Goal: Task Accomplishment & Management: Manage account settings

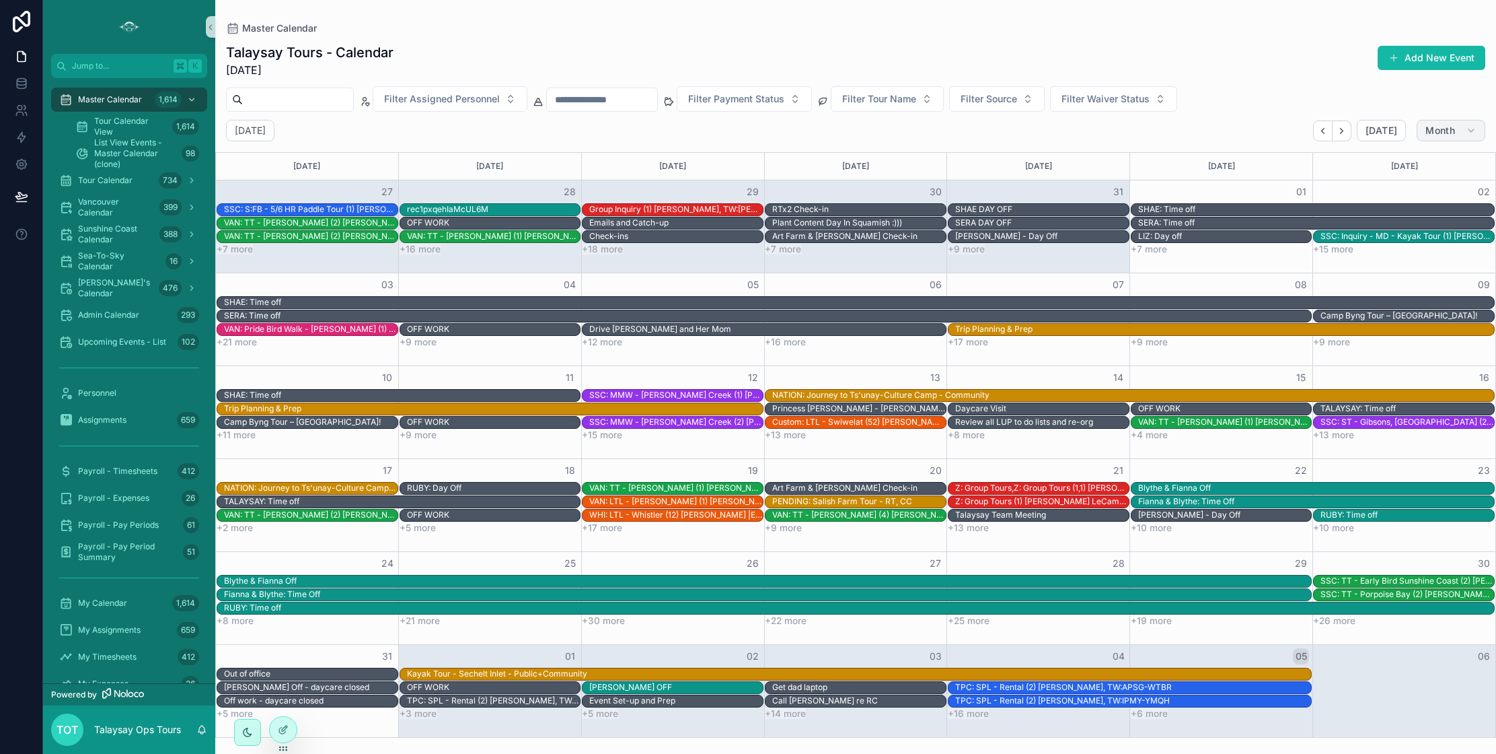
click at [1441, 133] on span "Month" at bounding box center [1441, 130] width 30 height 12
click at [1415, 237] on button "Day D" at bounding box center [1425, 237] width 97 height 24
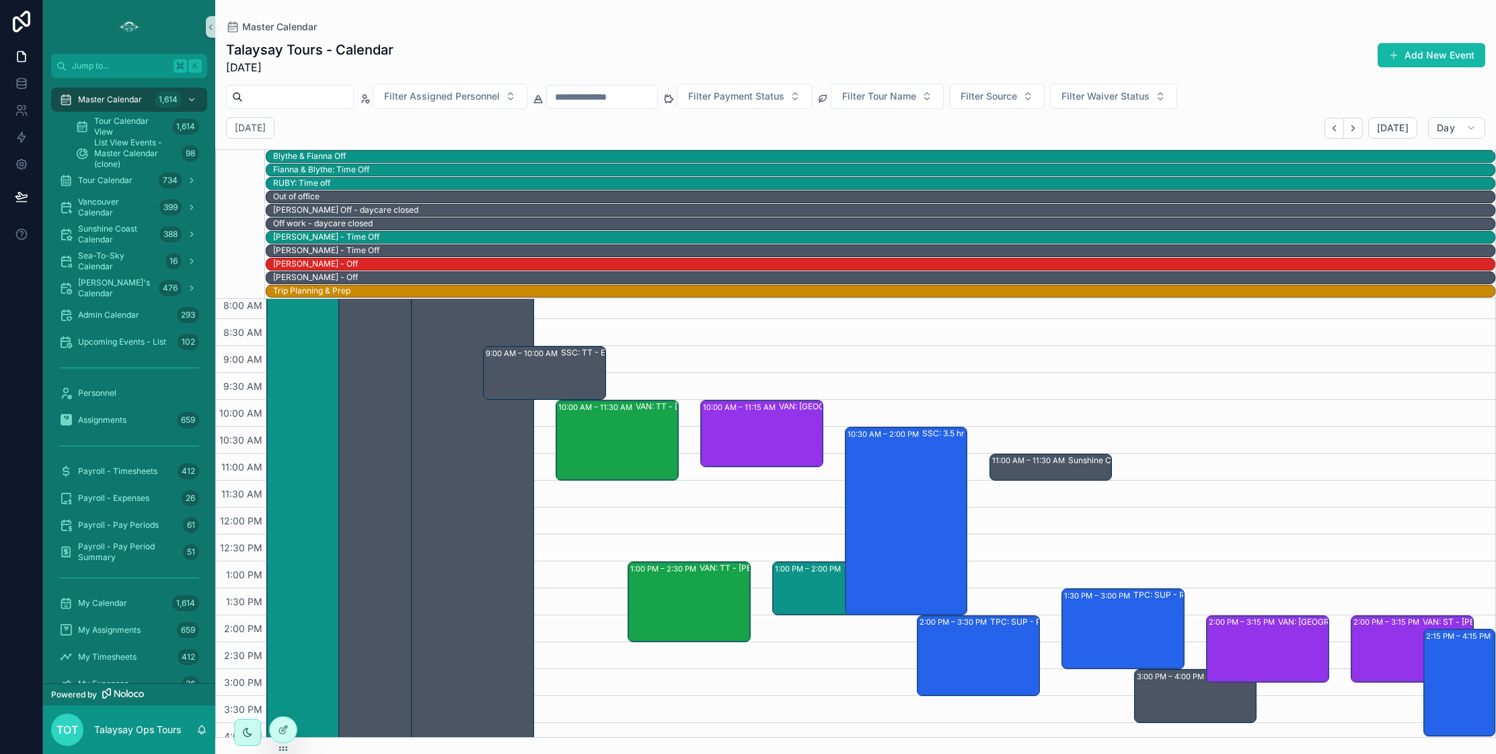
scroll to position [129, 0]
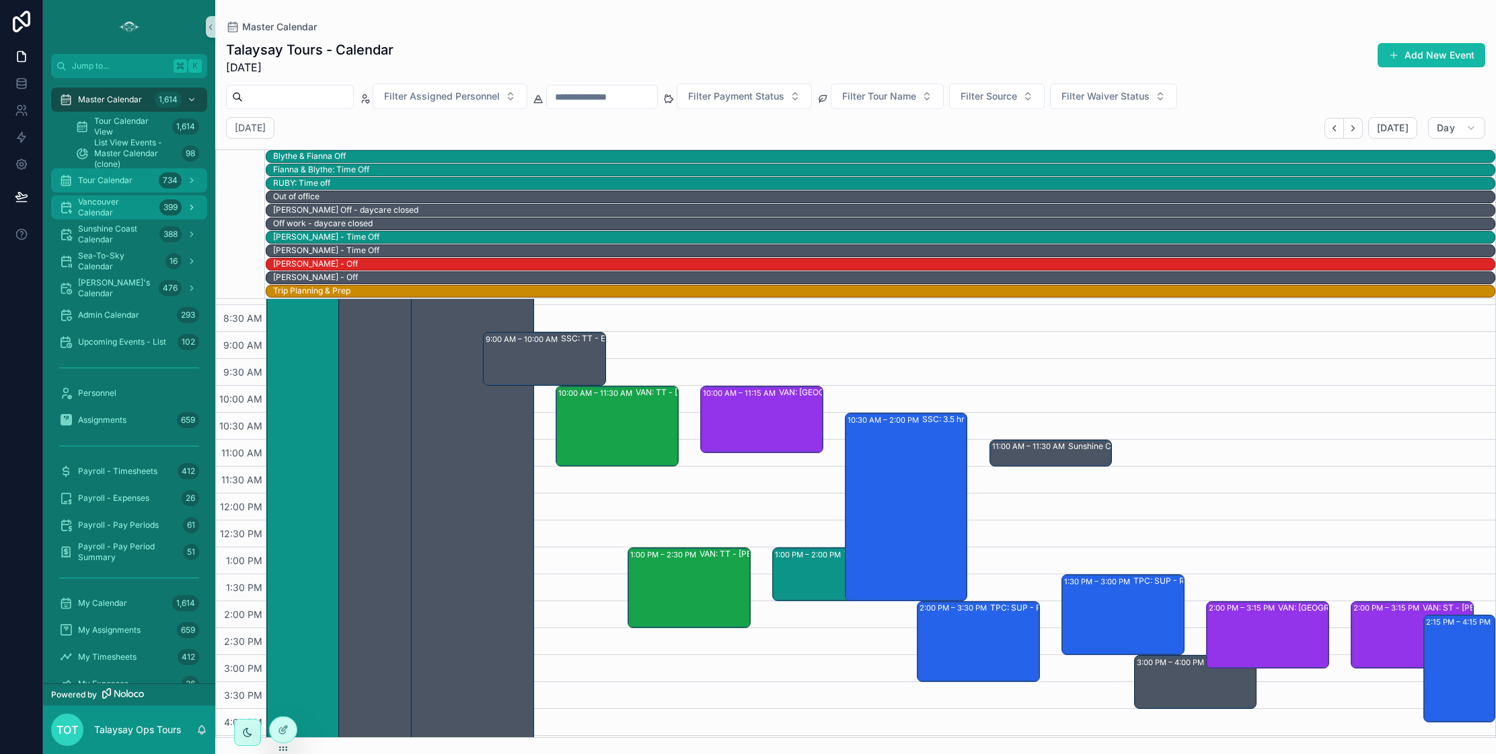
drag, startPoint x: 106, startPoint y: 182, endPoint x: 63, endPoint y: 178, distance: 42.6
click at [106, 182] on span "Tour Calendar" at bounding box center [105, 180] width 54 height 11
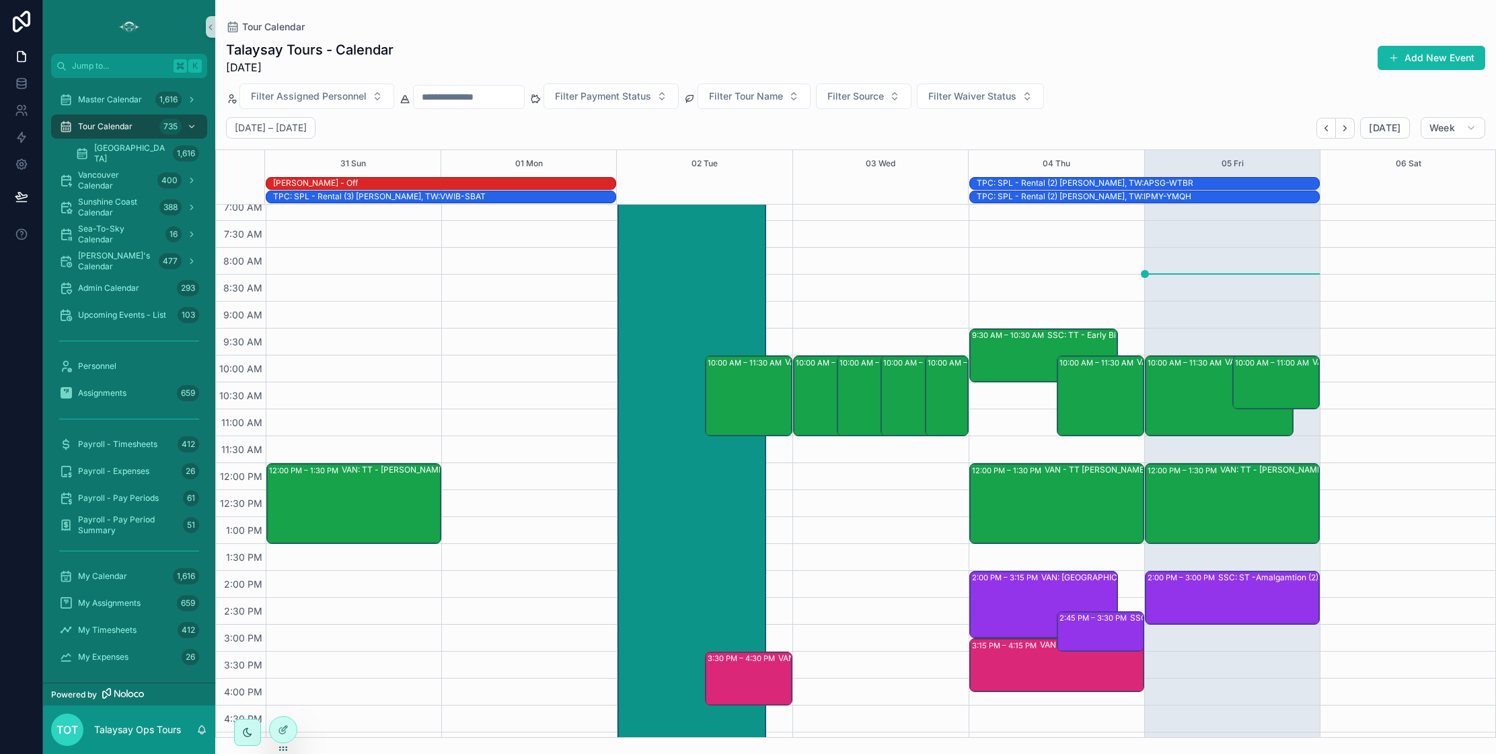
scroll to position [67, 0]
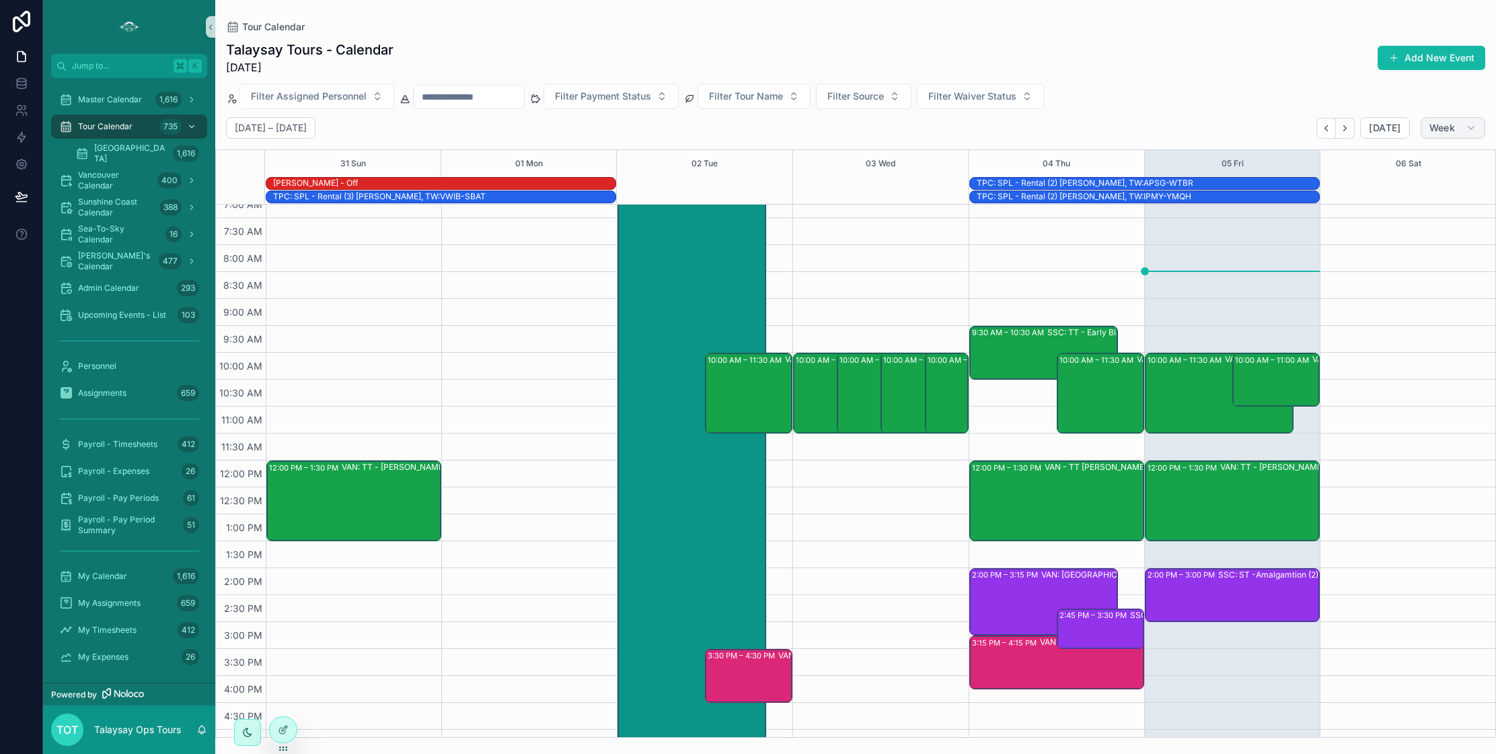
click at [1431, 129] on span "Week" at bounding box center [1443, 128] width 26 height 12
click at [1410, 240] on button "Day D" at bounding box center [1425, 234] width 97 height 24
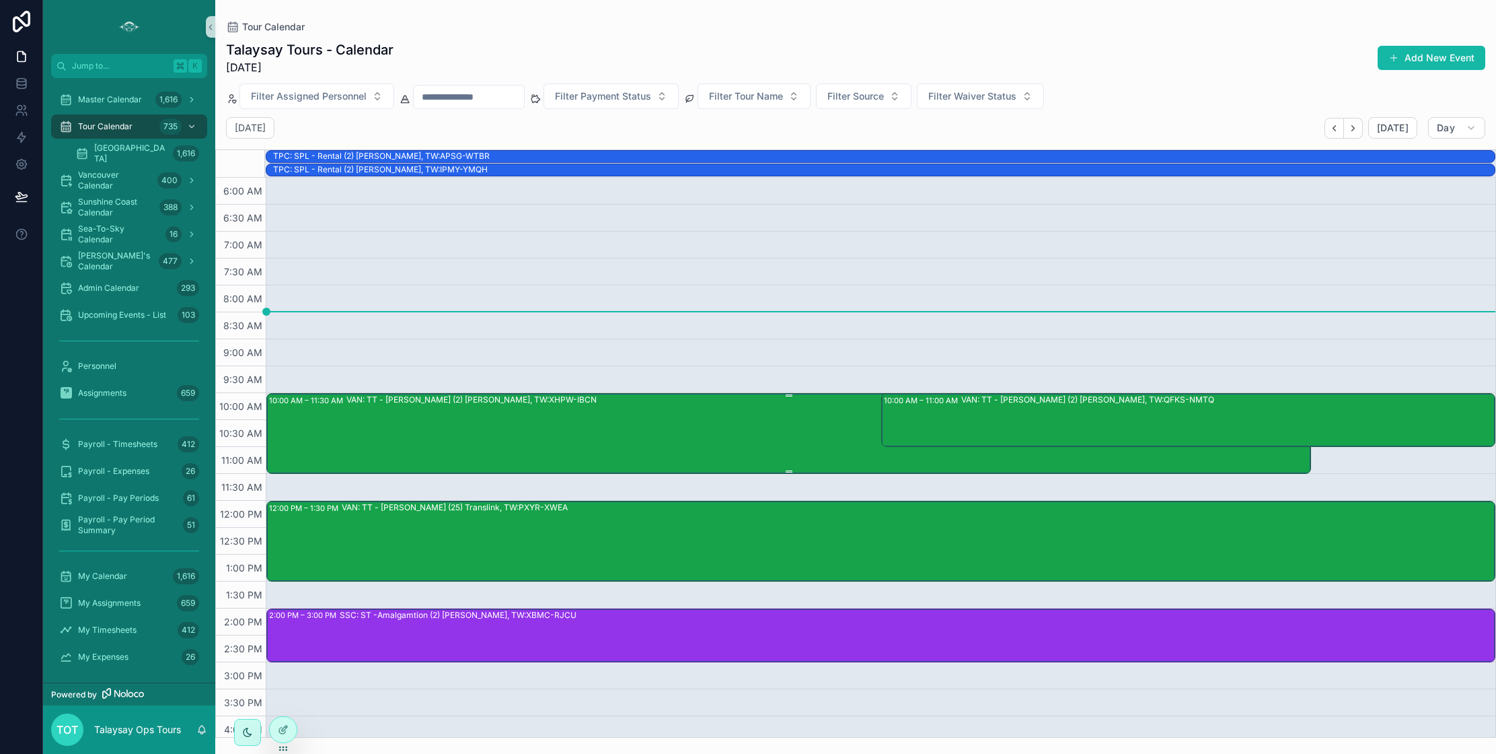
scroll to position [11, 0]
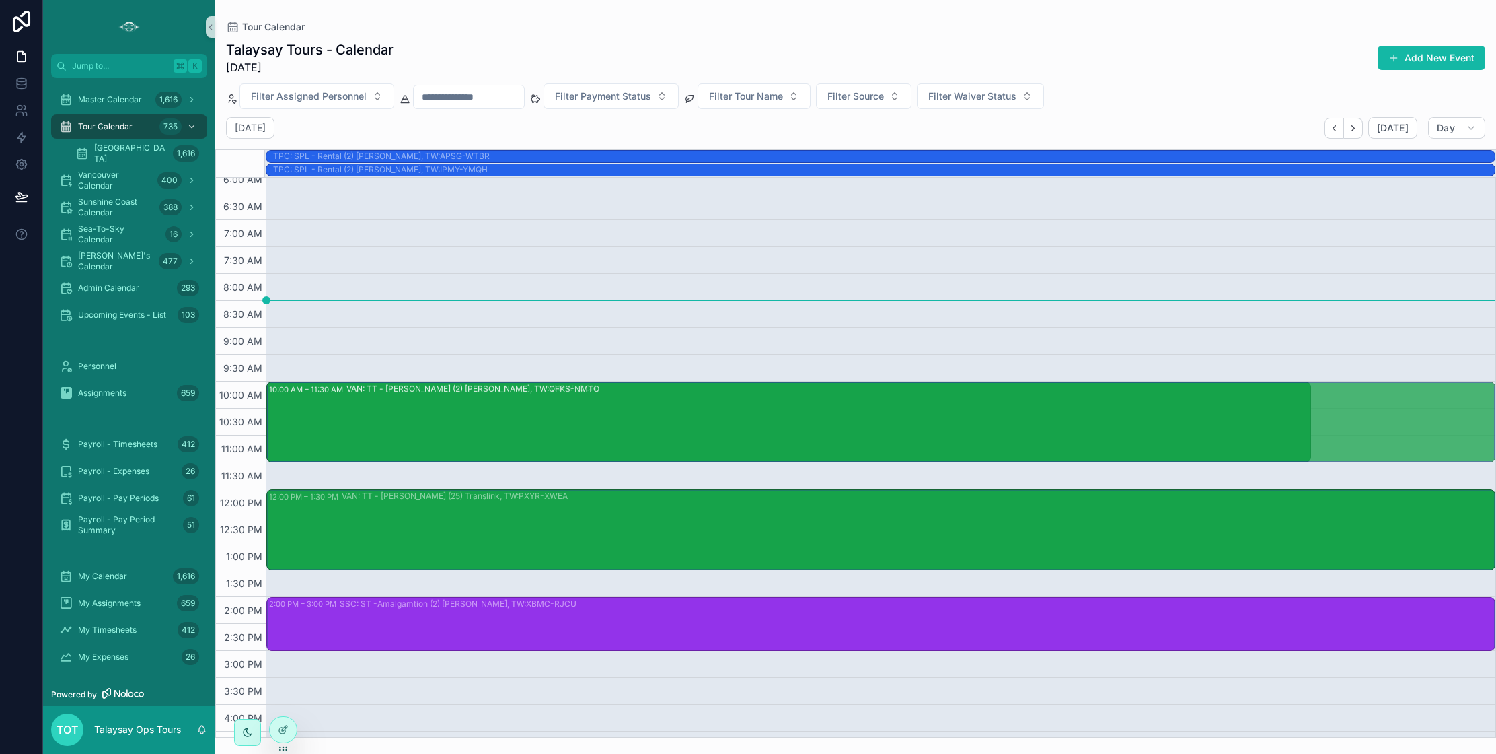
drag, startPoint x: 1189, startPoint y: 432, endPoint x: 1188, endPoint y: 467, distance: 35.0
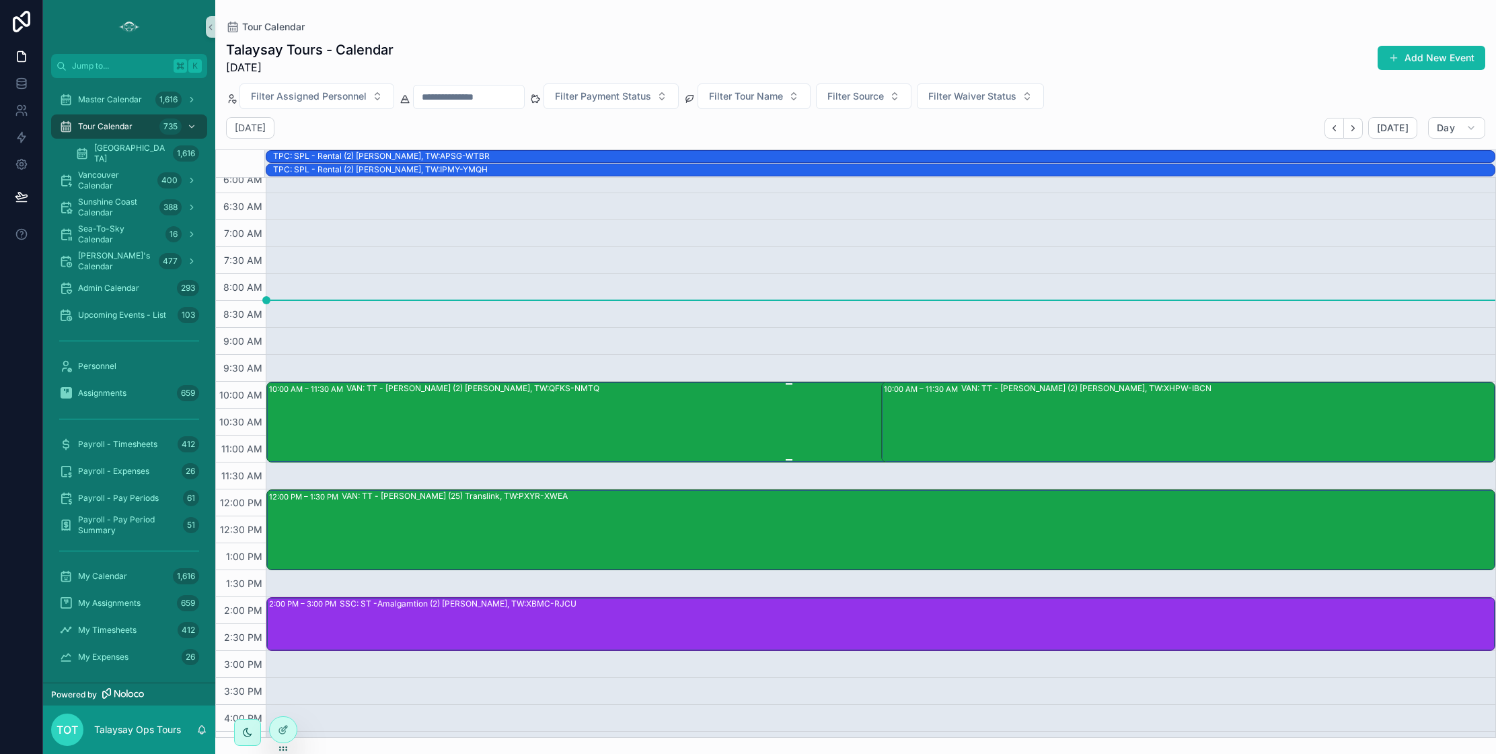
click at [613, 409] on div "VAN: TT - [PERSON_NAME] (2) [PERSON_NAME], TW:QFKS-NMTQ" at bounding box center [828, 421] width 963 height 78
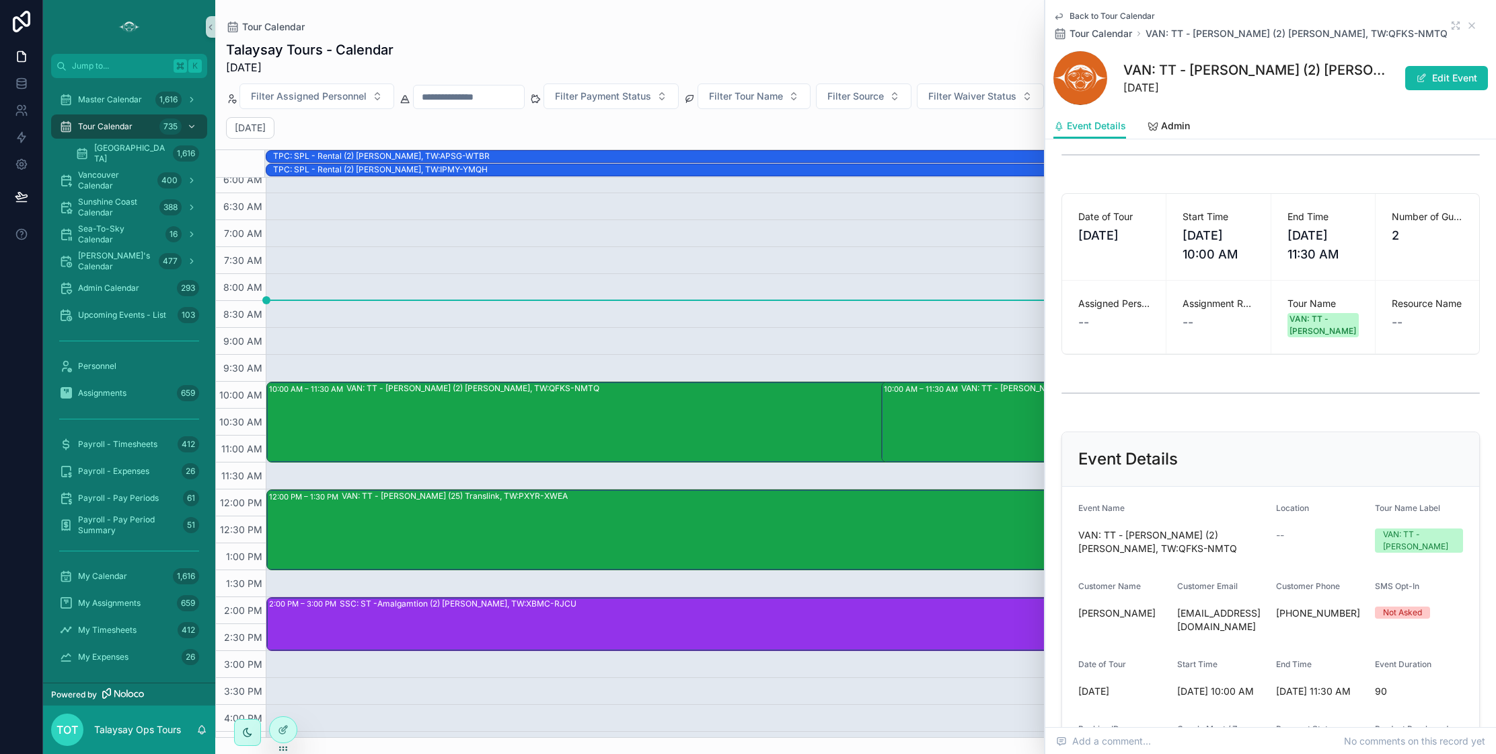
scroll to position [203, 0]
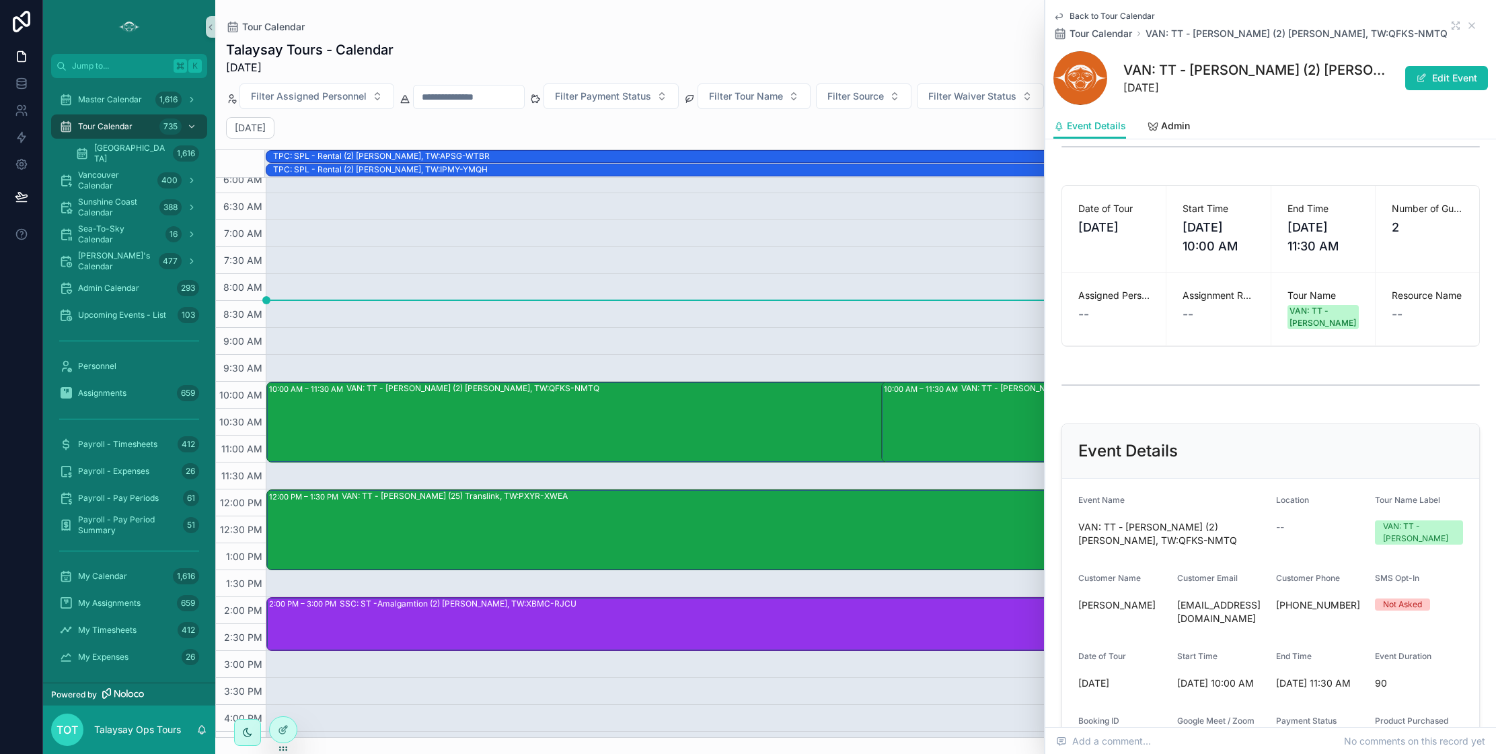
click at [971, 423] on div "VAN: TT - [PERSON_NAME] (2) [PERSON_NAME], TW:XHPW-IBCN" at bounding box center [1228, 421] width 534 height 78
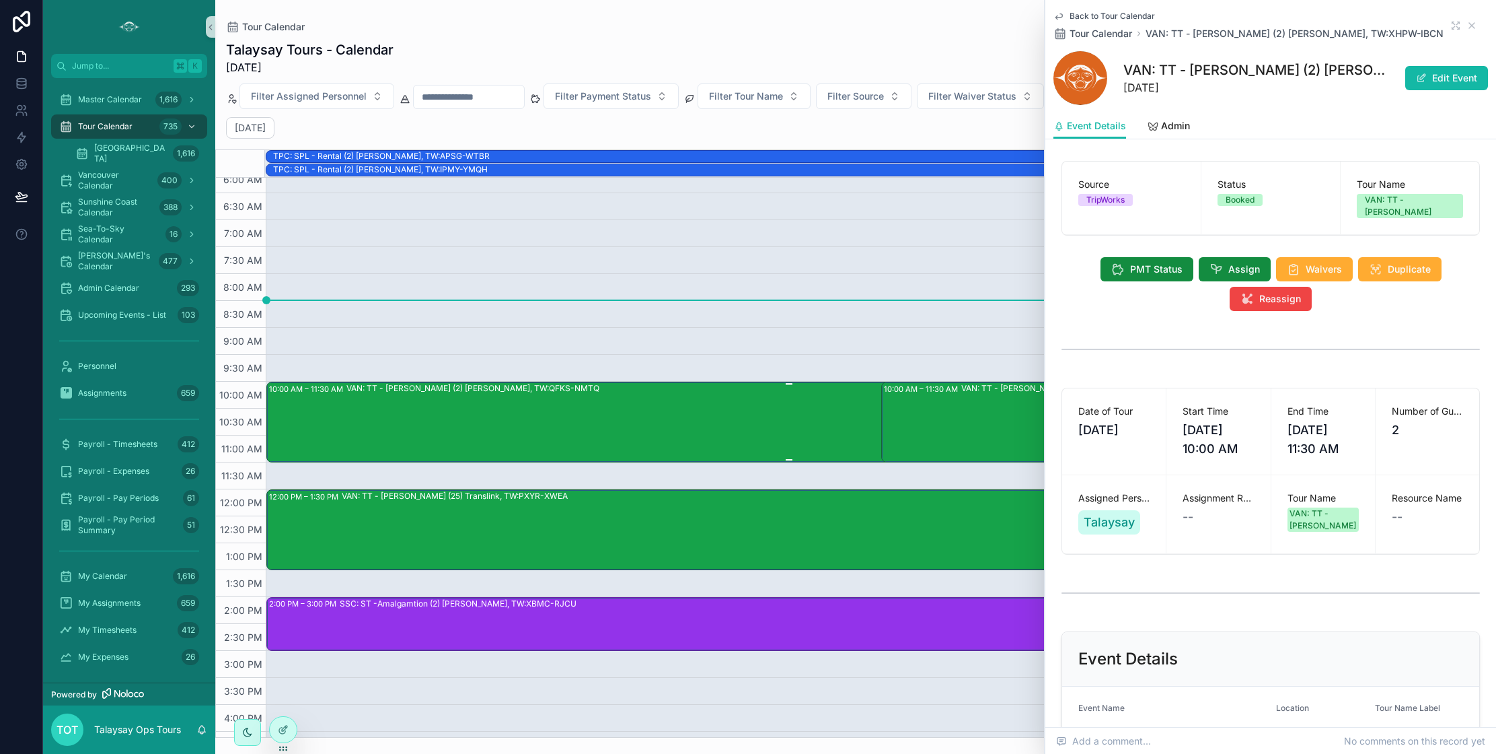
click at [770, 414] on div "VAN: TT - [PERSON_NAME] (2) [PERSON_NAME], TW:QFKS-NMTQ" at bounding box center [828, 421] width 963 height 78
click at [1220, 262] on icon "scrollable content" at bounding box center [1216, 268] width 13 height 13
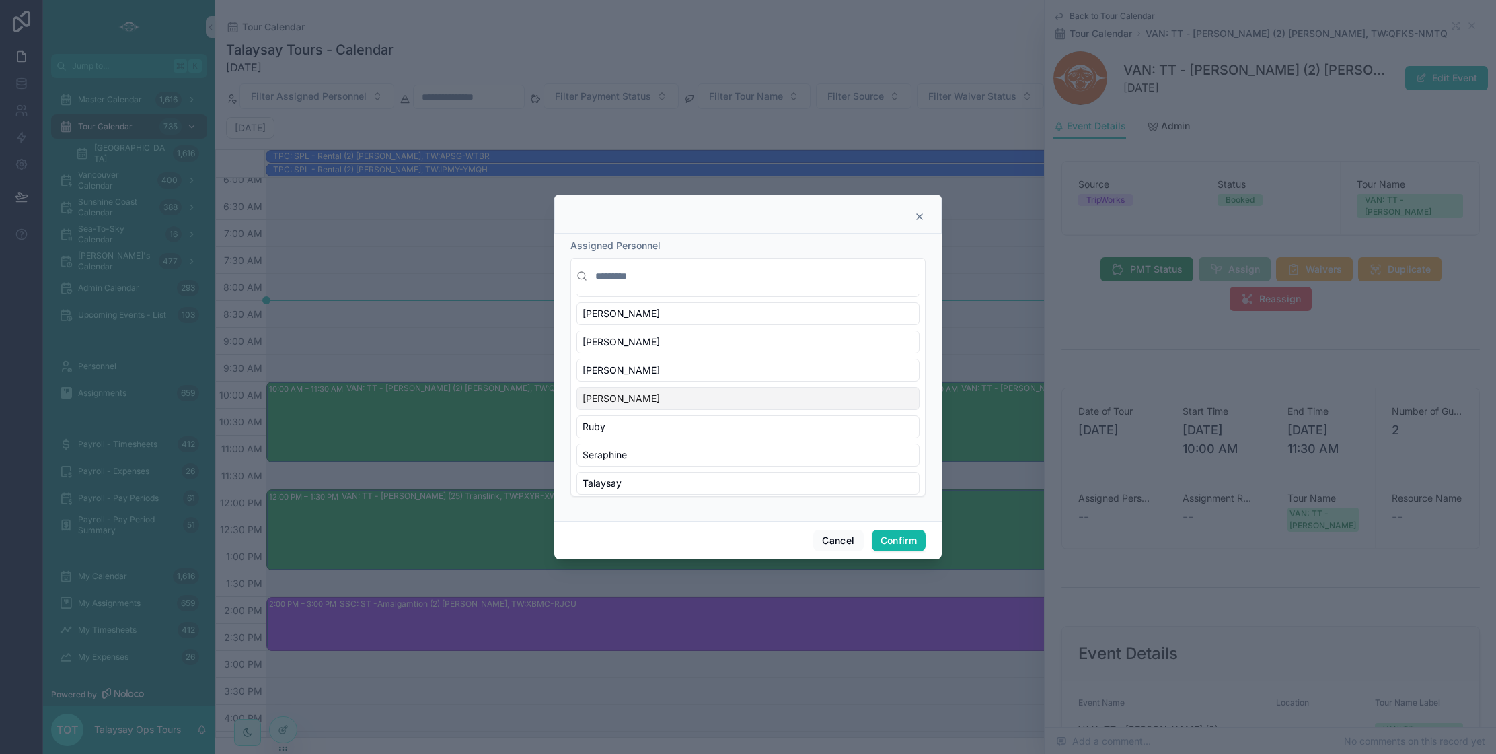
scroll to position [544, 0]
drag, startPoint x: 669, startPoint y: 451, endPoint x: 696, endPoint y: 463, distance: 29.5
click at [669, 451] on div "Talaysay" at bounding box center [748, 448] width 343 height 23
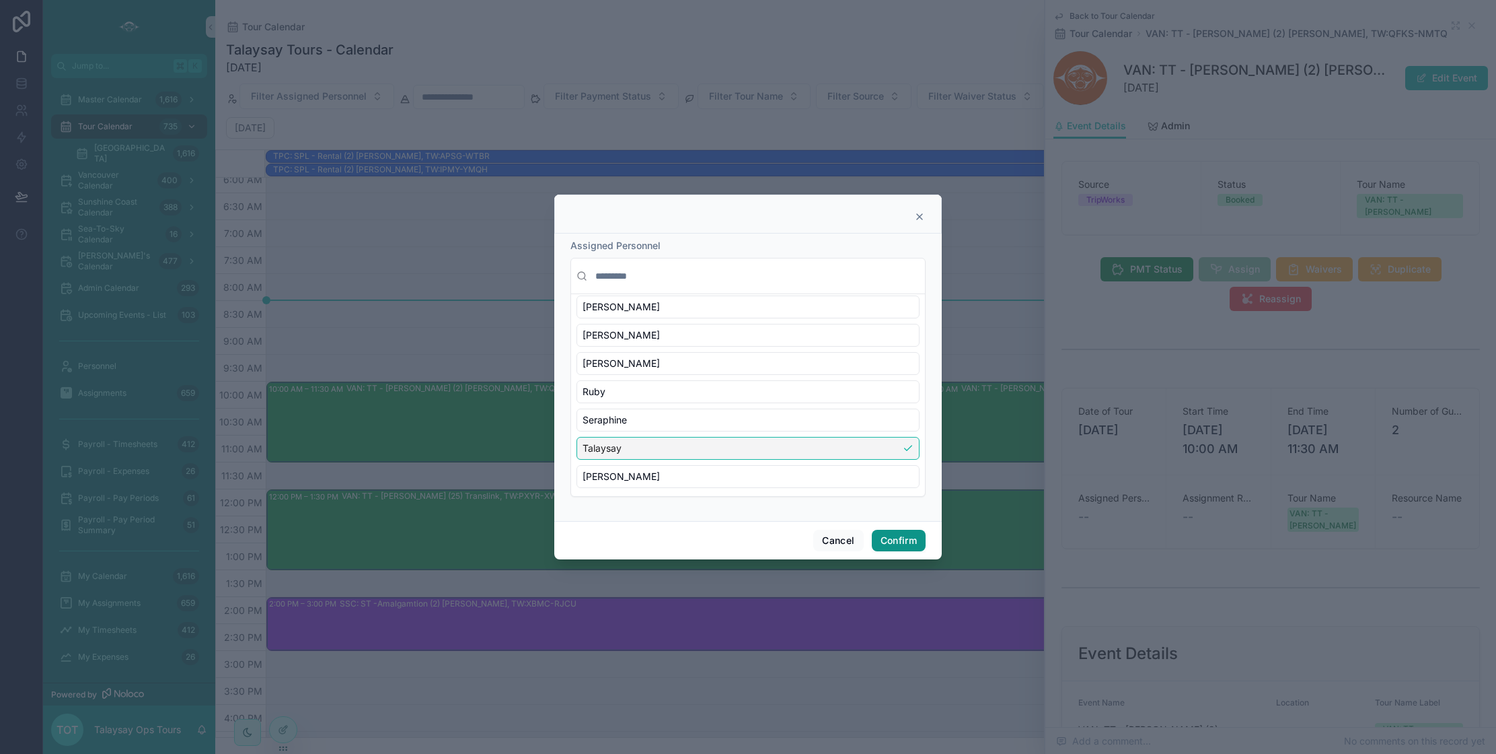
click at [886, 540] on button "Confirm" at bounding box center [899, 541] width 54 height 22
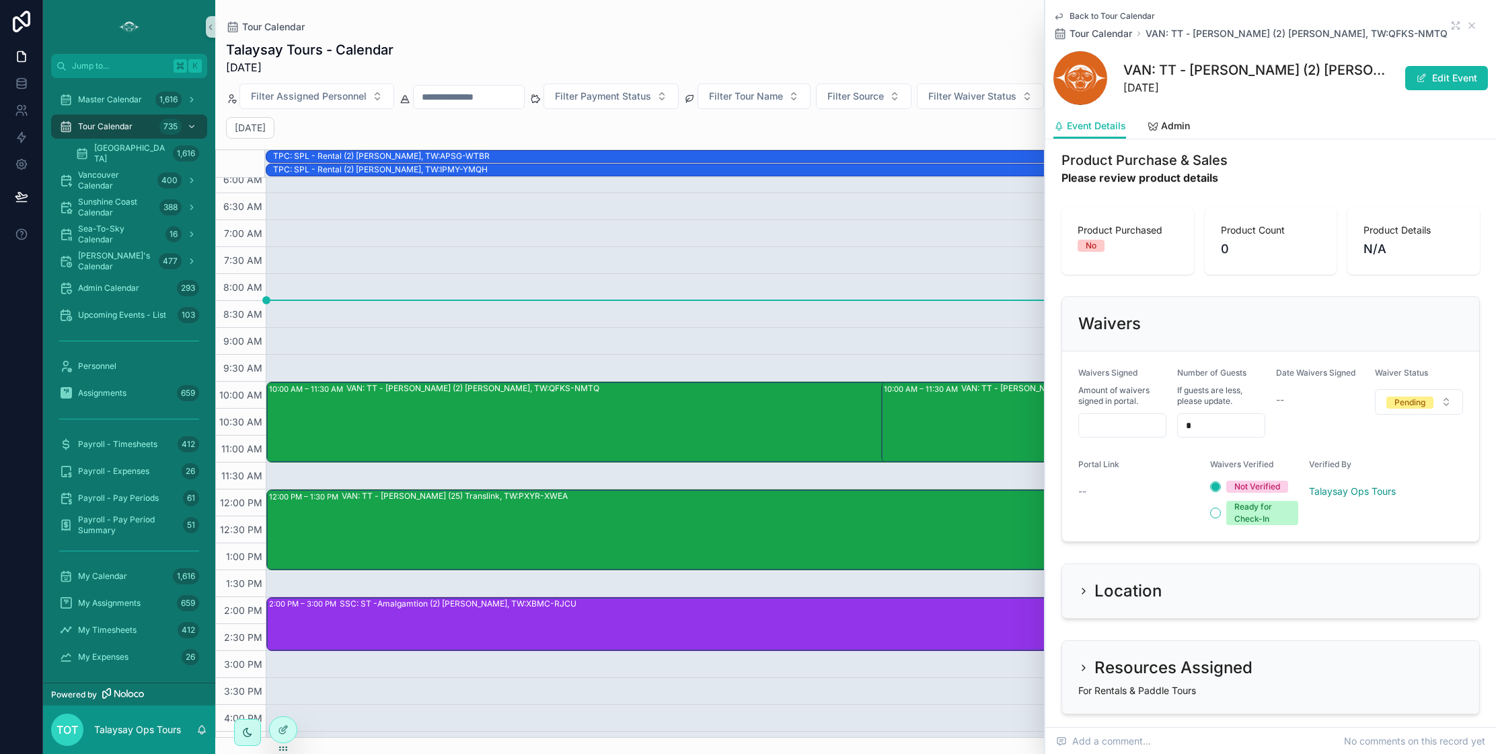
scroll to position [863, 0]
click at [1117, 414] on input "scrollable content" at bounding box center [1122, 423] width 87 height 19
type input "***"
click at [1414, 395] on div "Pending" at bounding box center [1410, 401] width 31 height 12
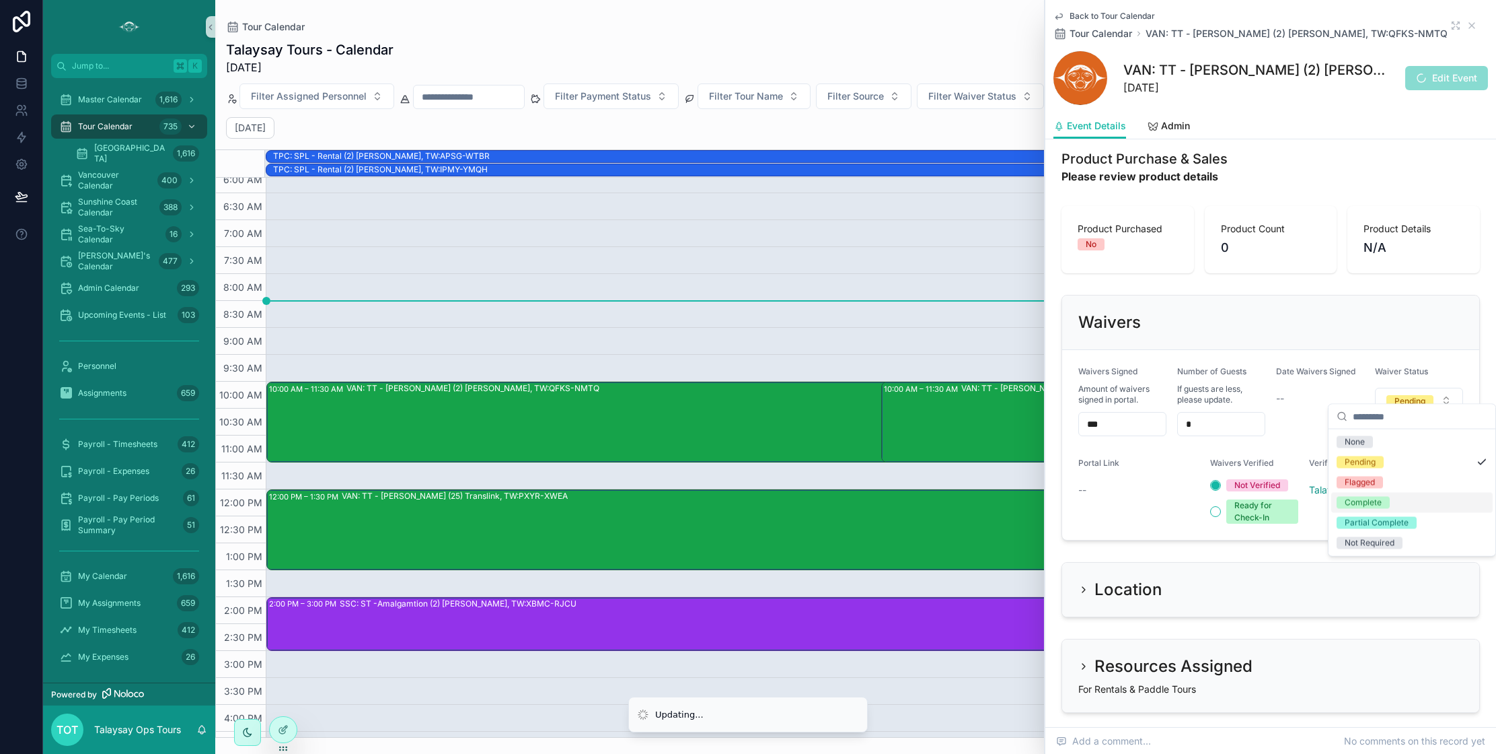
click at [1379, 506] on div "Complete" at bounding box center [1363, 503] width 37 height 12
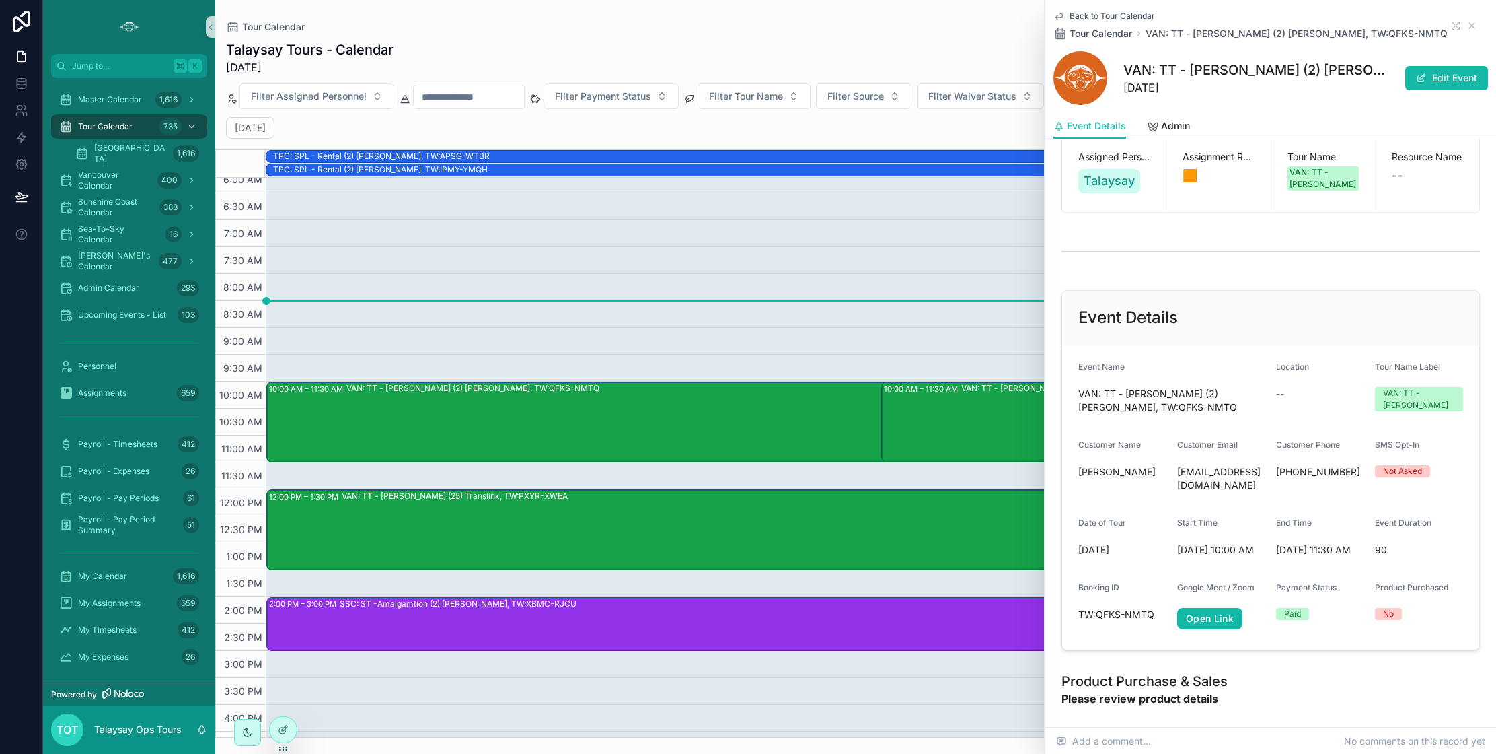
scroll to position [236, 0]
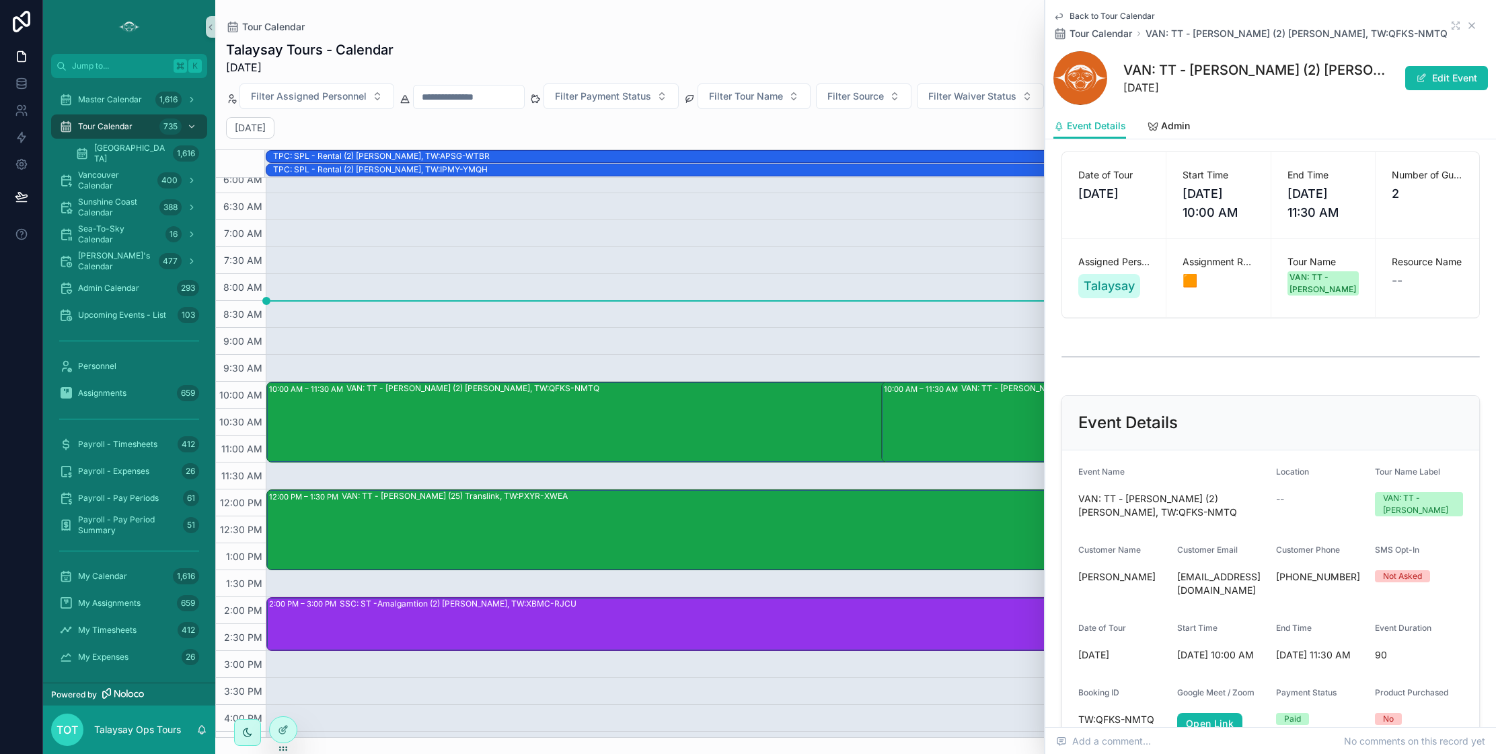
click at [1470, 26] on icon "scrollable content" at bounding box center [1472, 25] width 11 height 11
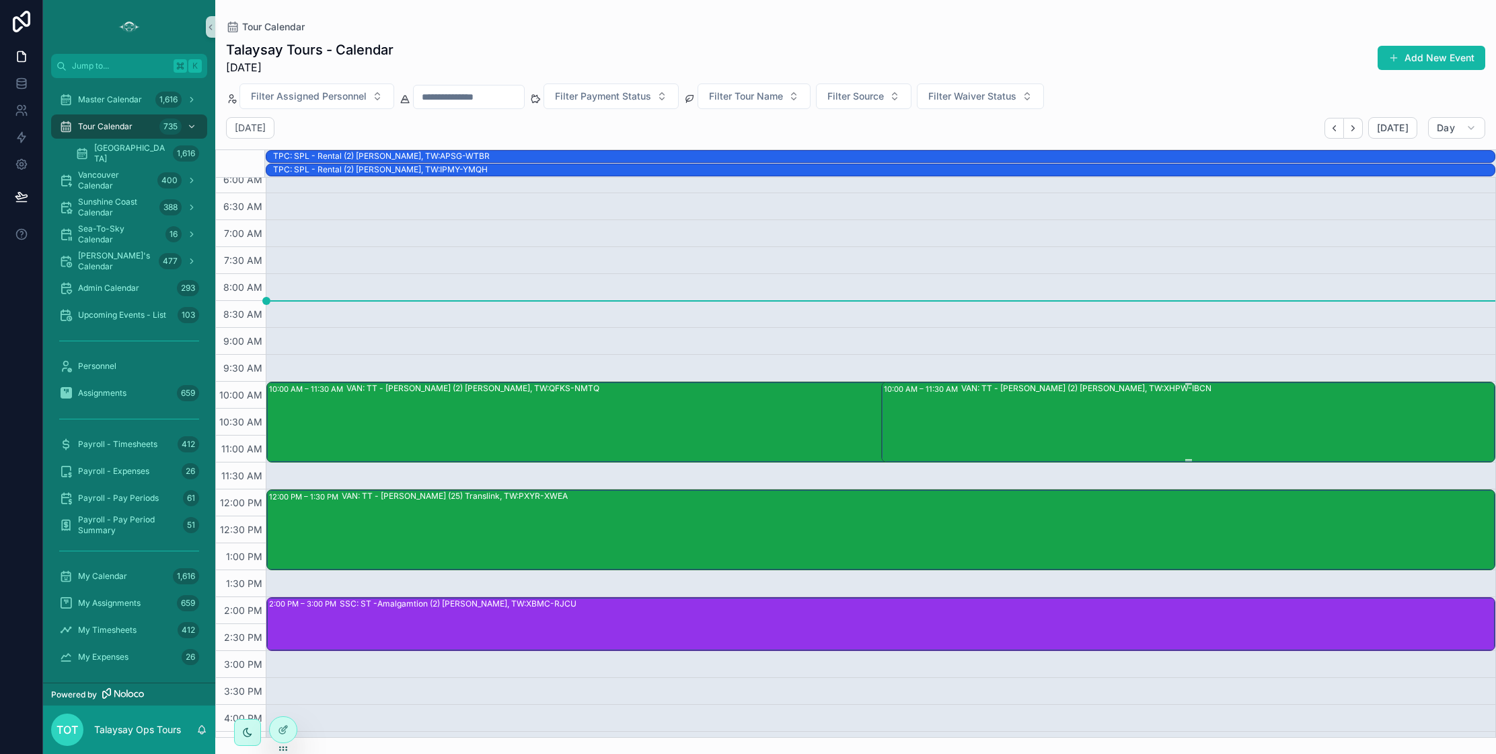
click at [985, 425] on div "VAN: TT - [PERSON_NAME] (2) [PERSON_NAME], TW:XHPW-IBCN" at bounding box center [1228, 421] width 534 height 78
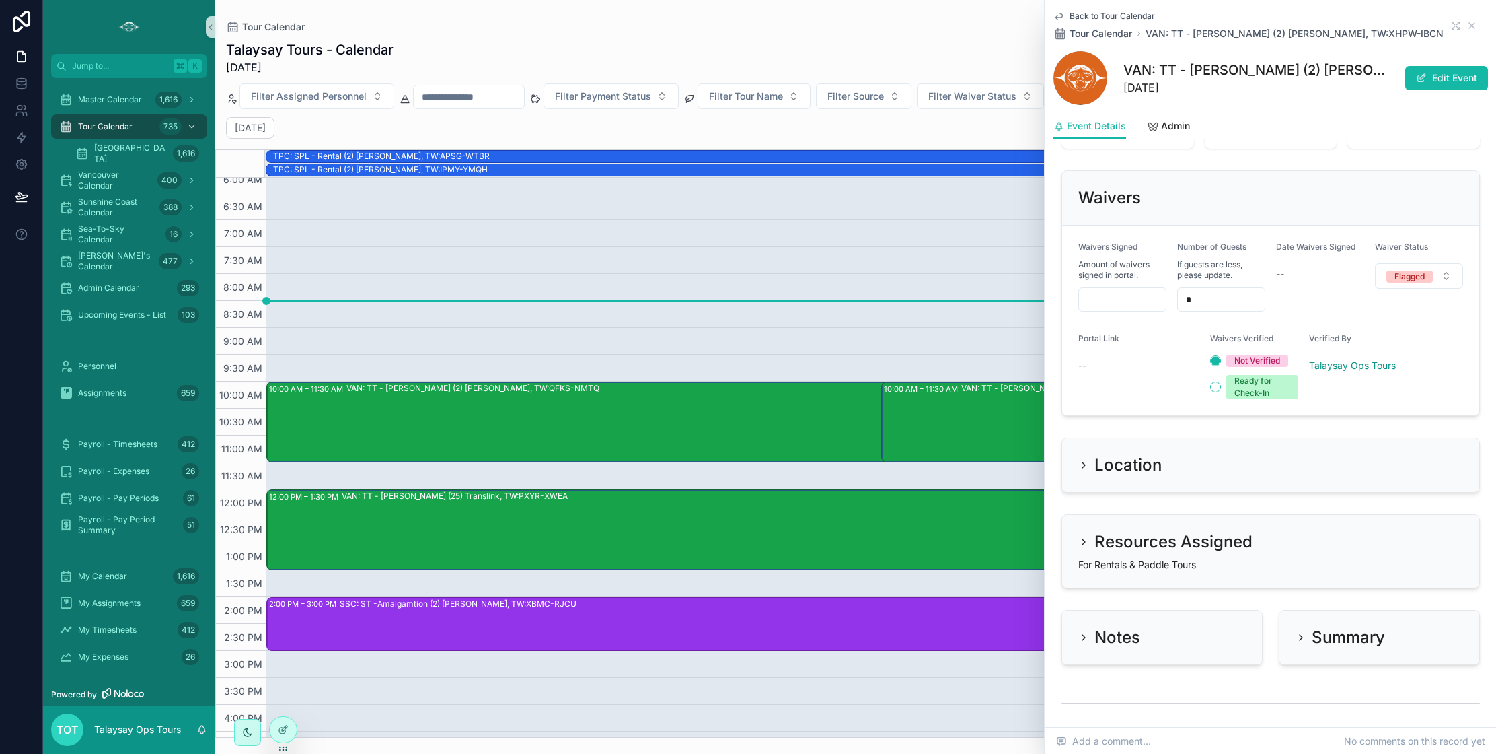
scroll to position [1032, 0]
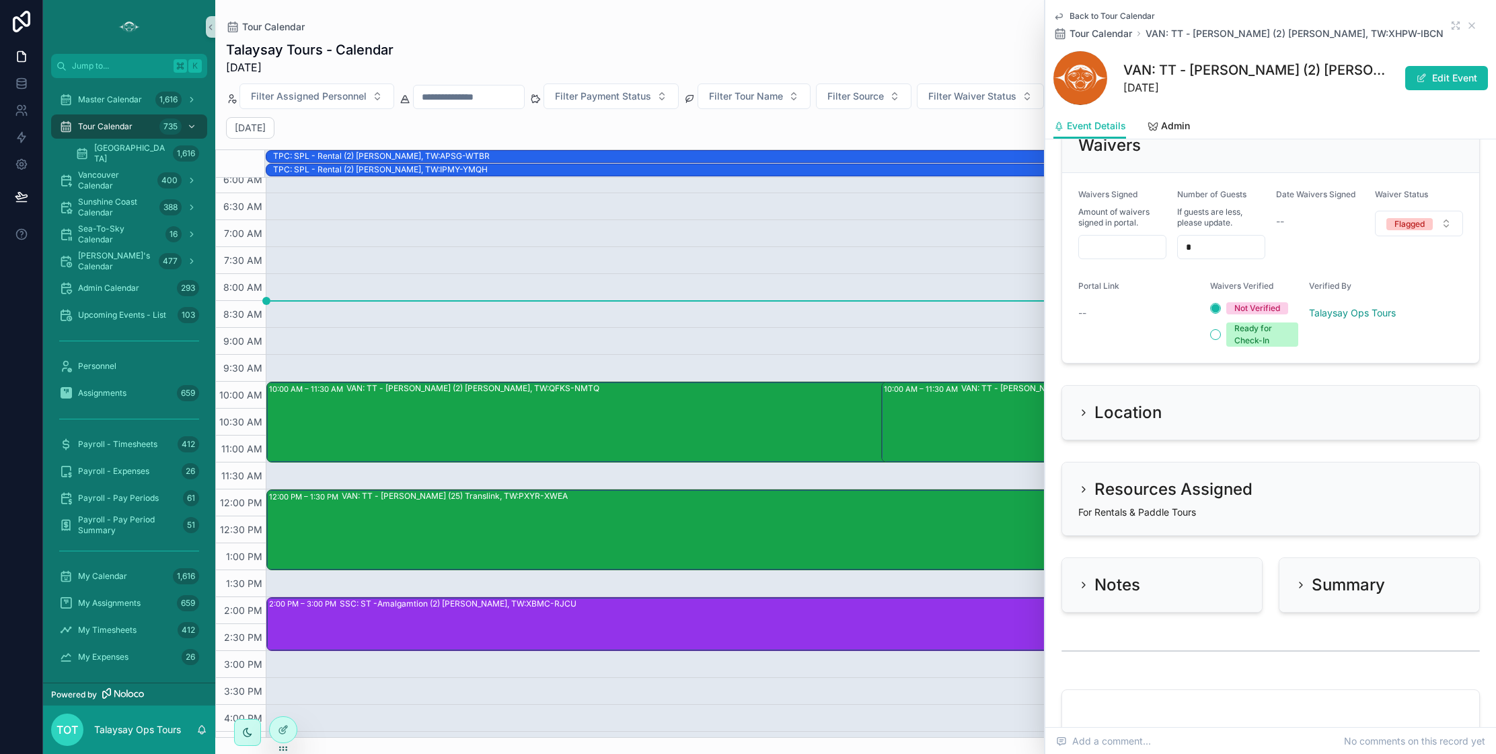
click at [1133, 256] on input "scrollable content" at bounding box center [1122, 247] width 87 height 19
type input "***"
click at [1401, 230] on div "Flagged" at bounding box center [1410, 224] width 30 height 12
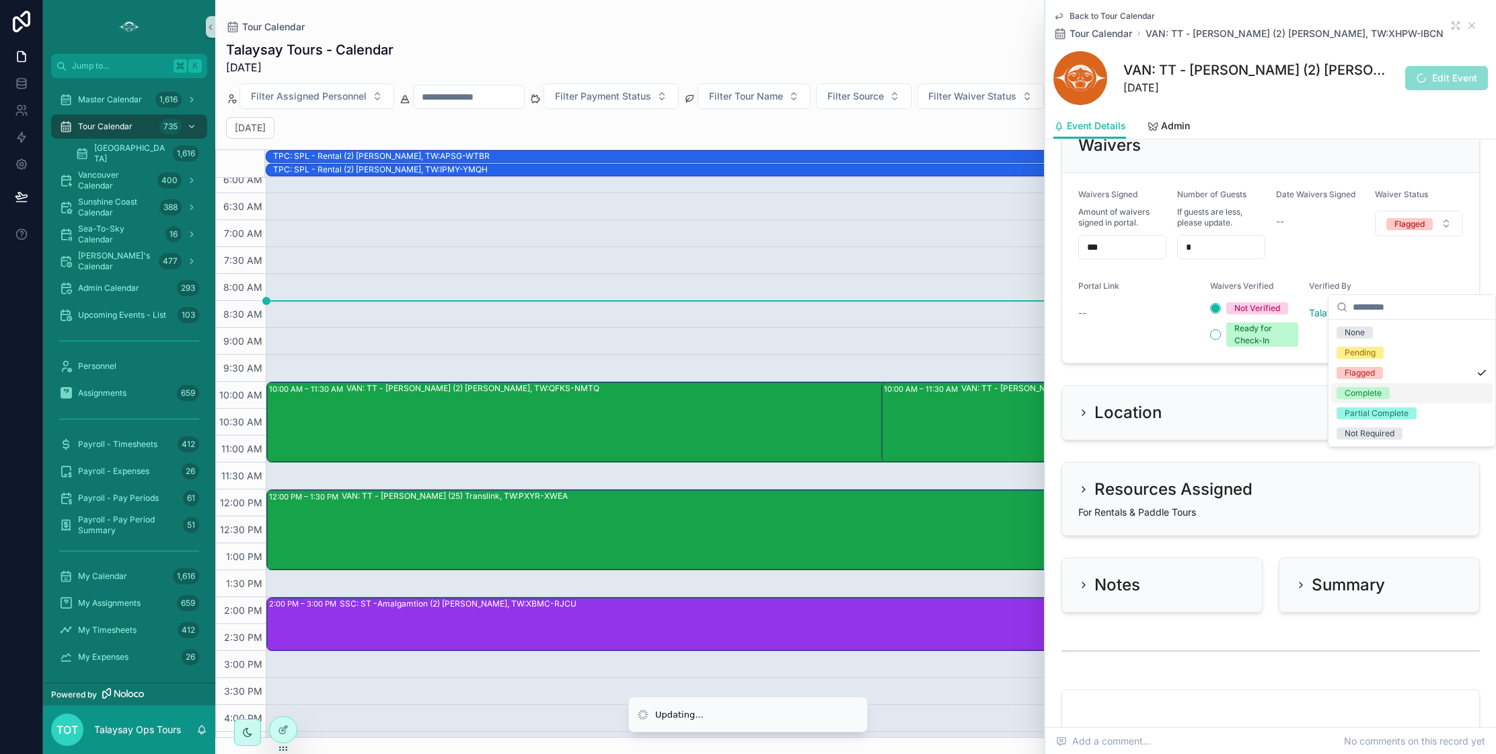
click at [1364, 388] on div "Complete" at bounding box center [1363, 393] width 37 height 12
click at [848, 523] on div "VAN: TT - [PERSON_NAME] (25) Translink, TW:PXYR-XWEA" at bounding box center [918, 529] width 1153 height 78
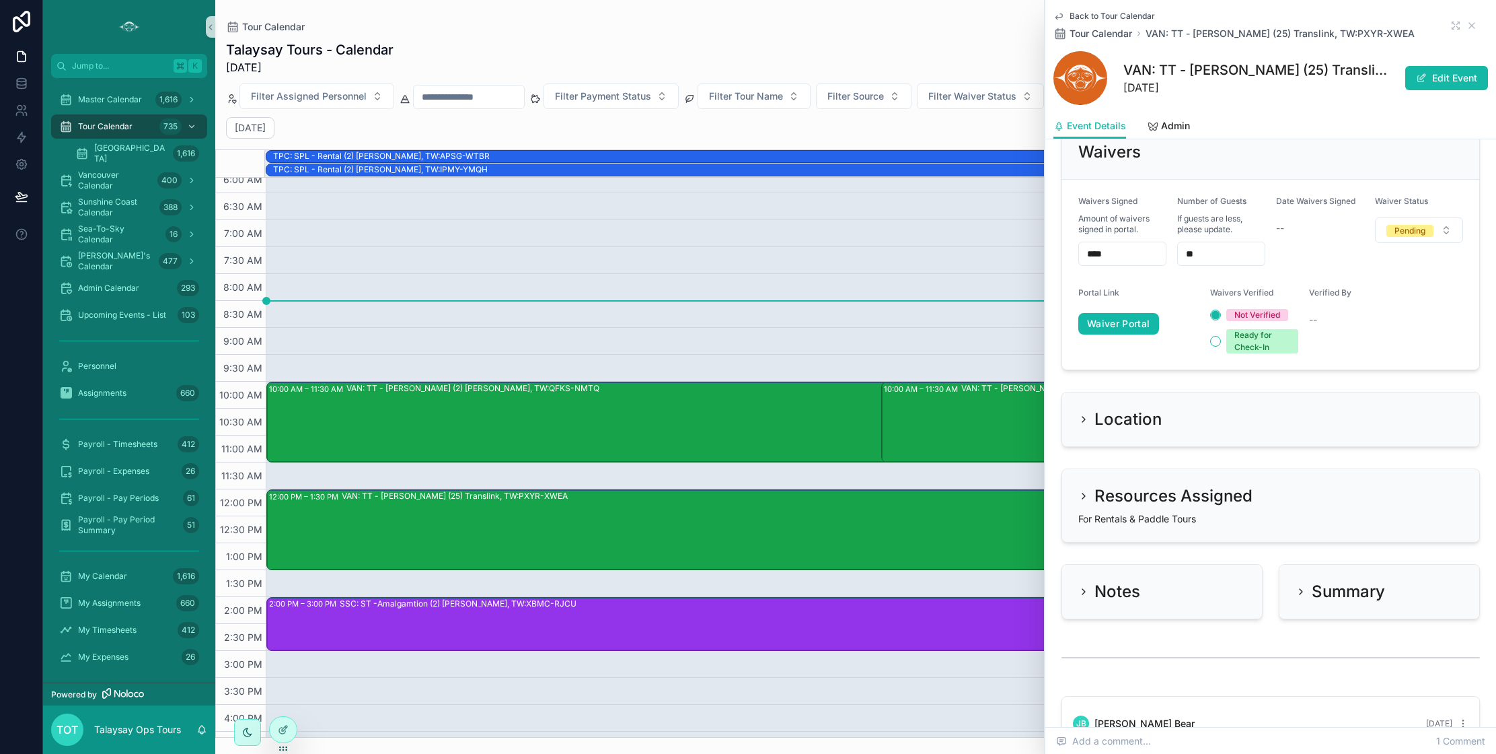
scroll to position [1044, 0]
click at [1114, 248] on div "****" at bounding box center [1123, 251] width 88 height 24
click at [1110, 242] on input "****" at bounding box center [1122, 251] width 87 height 19
drag, startPoint x: 1110, startPoint y: 239, endPoint x: 1043, endPoint y: 234, distance: 67.4
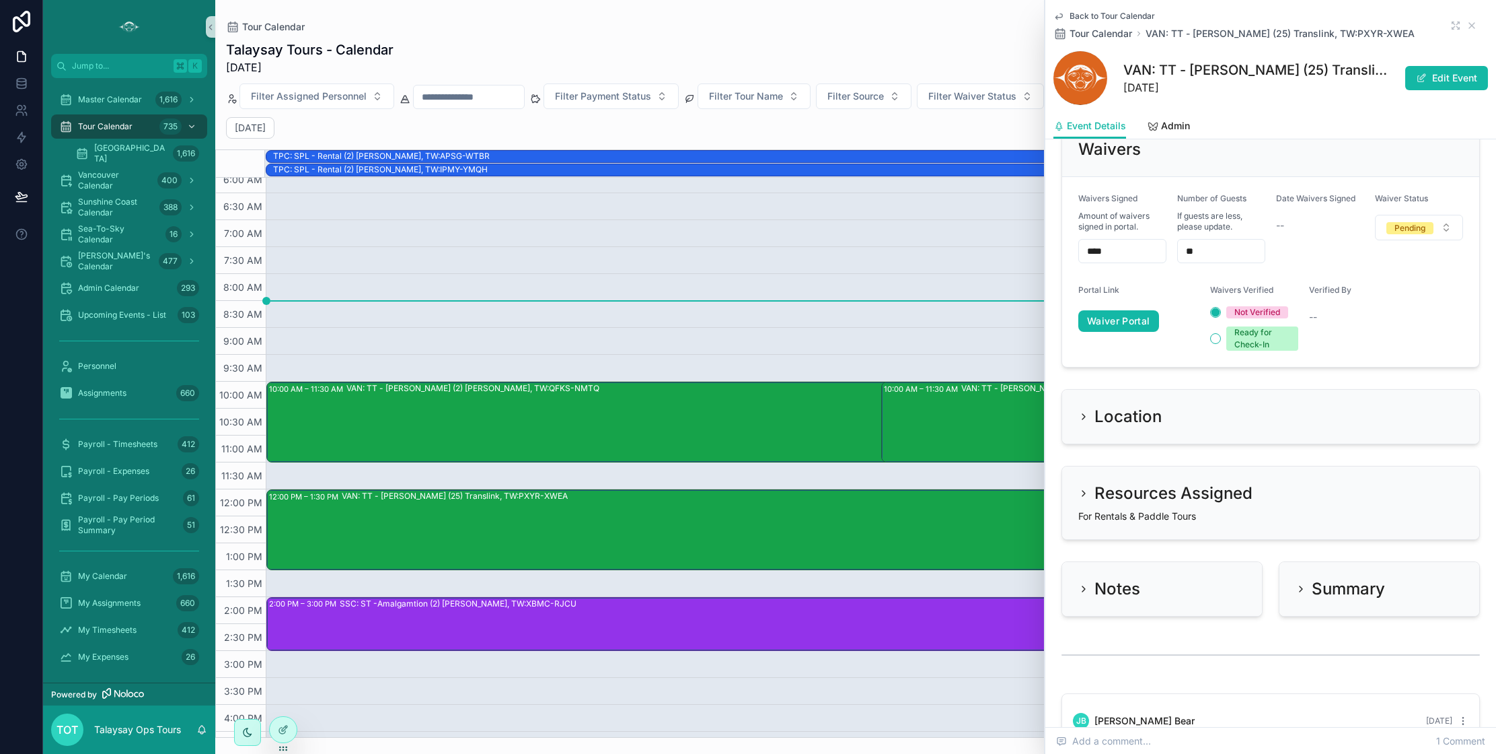
click at [1043, 234] on div "Jump to... K Master Calendar 1,616 Tour Calendar 735 Sunshine Coast View 1,616 …" at bounding box center [769, 377] width 1453 height 754
type input "****"
click at [1428, 222] on span "Pending" at bounding box center [1410, 228] width 47 height 12
click at [1380, 326] on div "Complete" at bounding box center [1363, 330] width 37 height 12
click at [910, 620] on div "SSC: ST -Amalgamtion (2) [PERSON_NAME], TW:XBMC-RJCU" at bounding box center [917, 622] width 1155 height 51
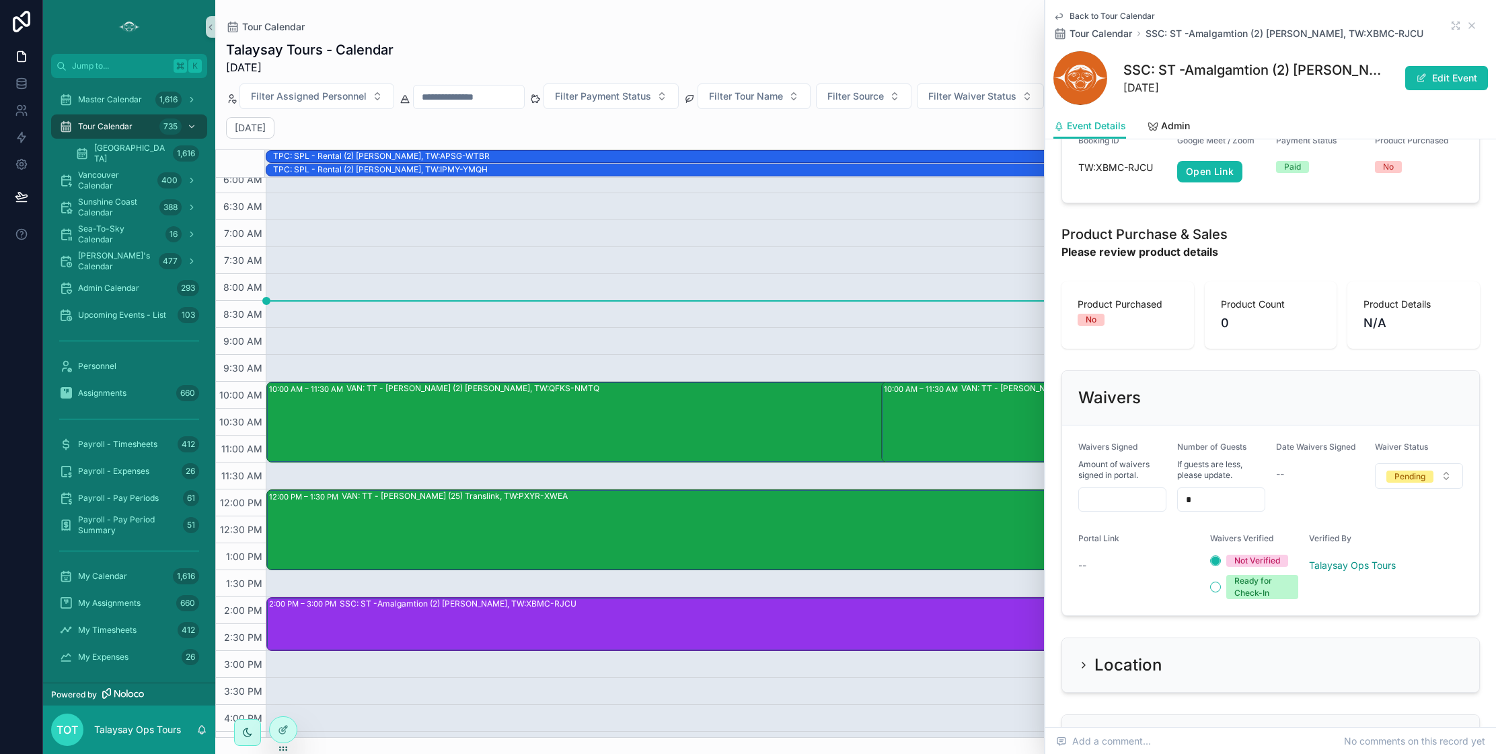
scroll to position [945, 0]
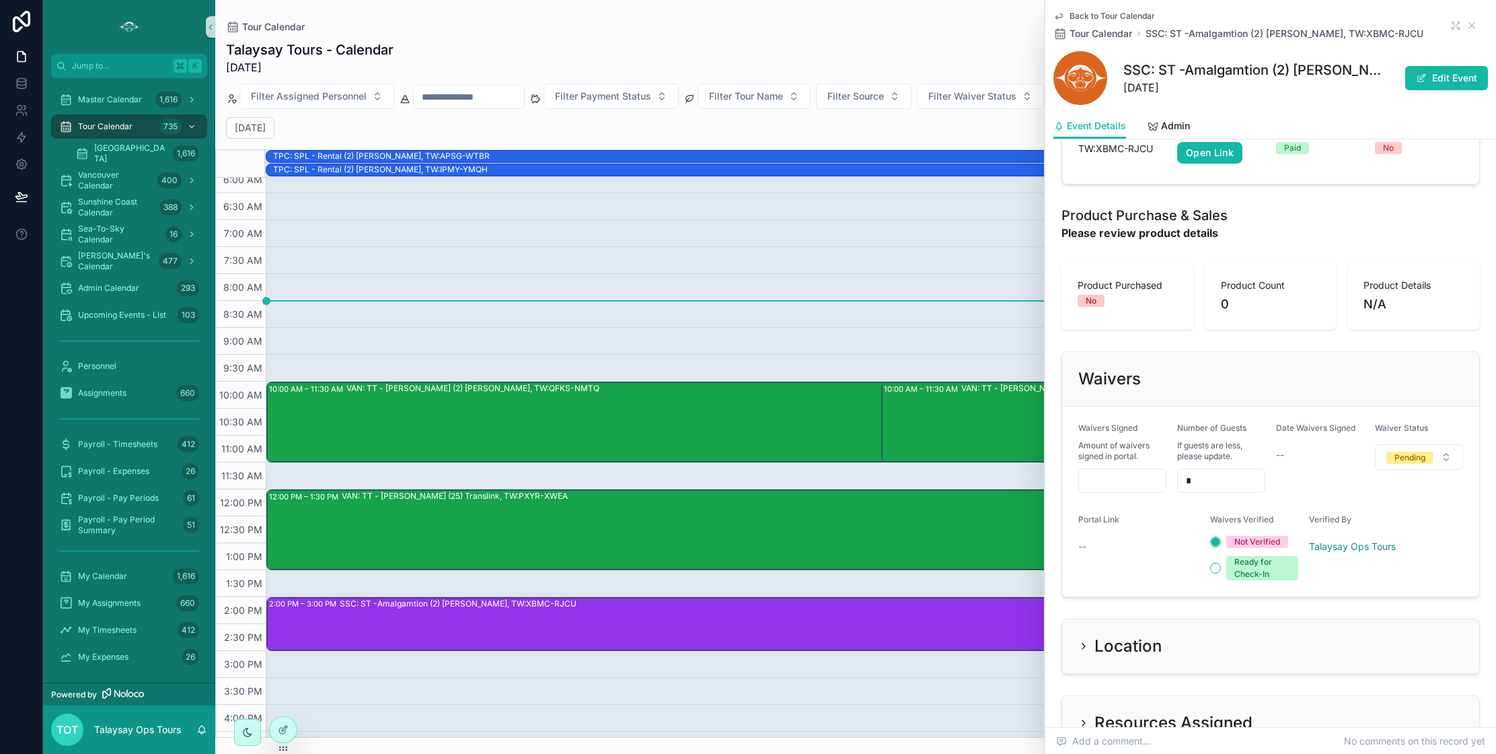
click at [1129, 471] on input "scrollable content" at bounding box center [1122, 480] width 87 height 19
type input "***"
click at [1405, 451] on div "Pending" at bounding box center [1410, 457] width 31 height 12
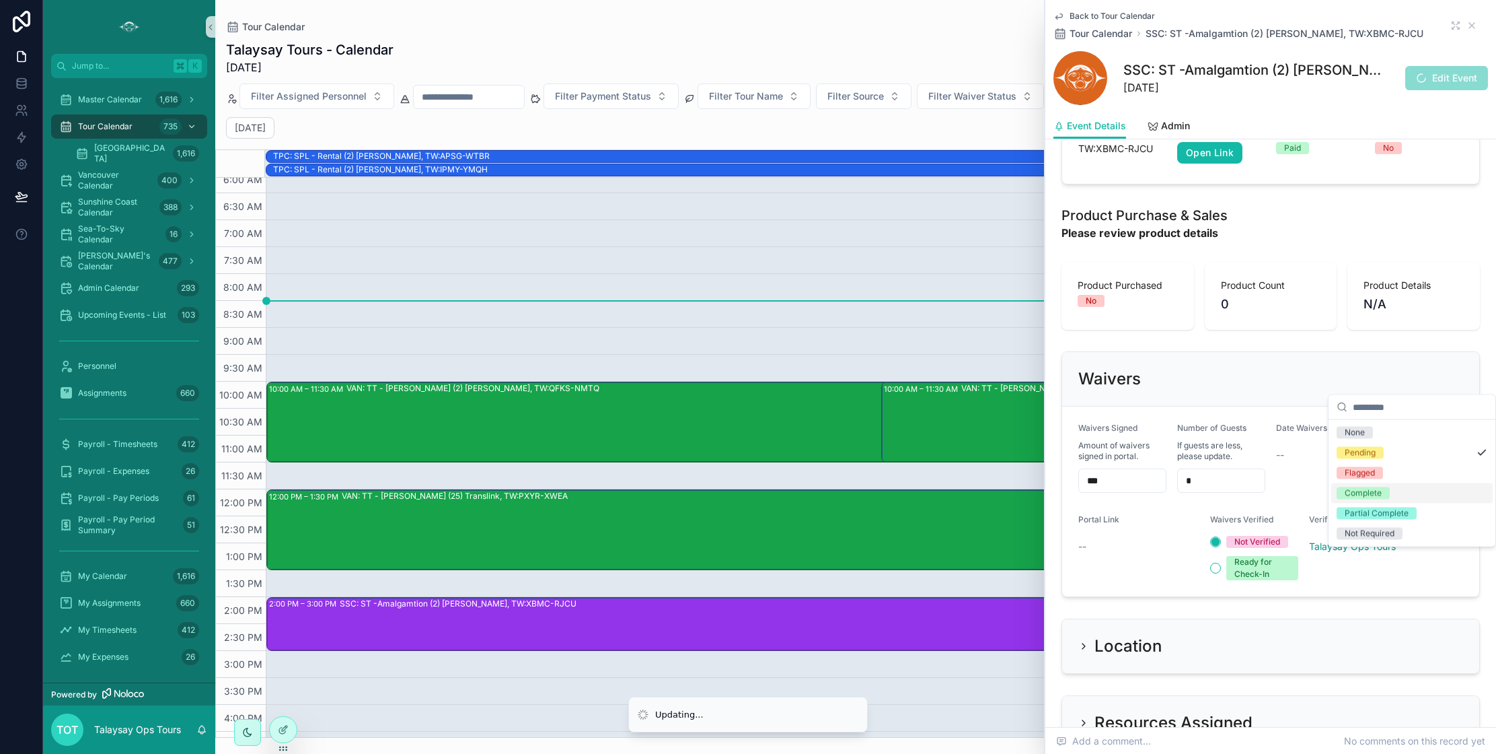
click at [1379, 494] on div "Complete" at bounding box center [1363, 493] width 37 height 12
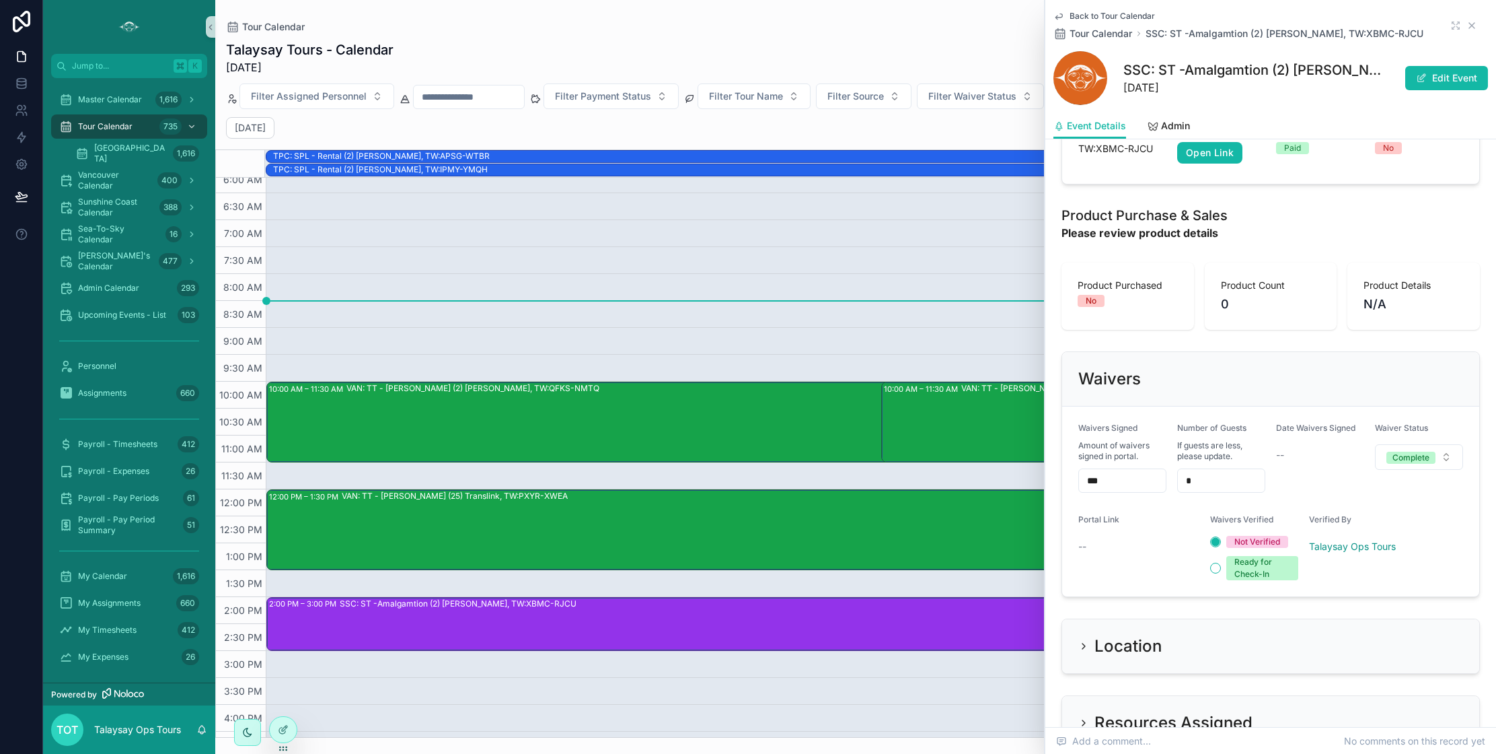
click at [1473, 24] on icon "scrollable content" at bounding box center [1471, 25] width 5 height 5
